Goal: Navigation & Orientation: Go to known website

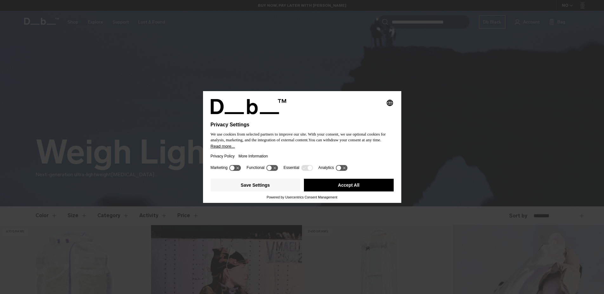
click at [355, 187] on button "Accept All" at bounding box center [349, 185] width 90 height 13
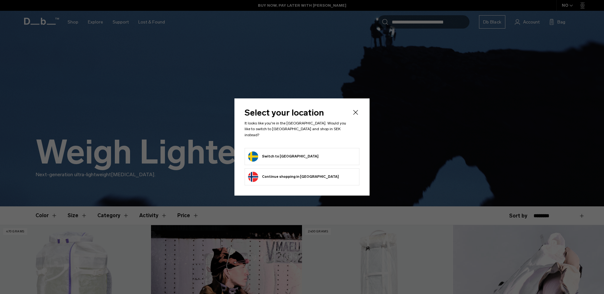
click at [306, 151] on form "Switch to [GEOGRAPHIC_DATA]" at bounding box center [302, 156] width 108 height 10
click at [294, 152] on form "Switch to [GEOGRAPHIC_DATA]" at bounding box center [302, 156] width 108 height 10
click at [249, 154] on button "Switch to [GEOGRAPHIC_DATA]" at bounding box center [283, 156] width 70 height 10
